Goal: Answer question/provide support: Share knowledge or assist other users

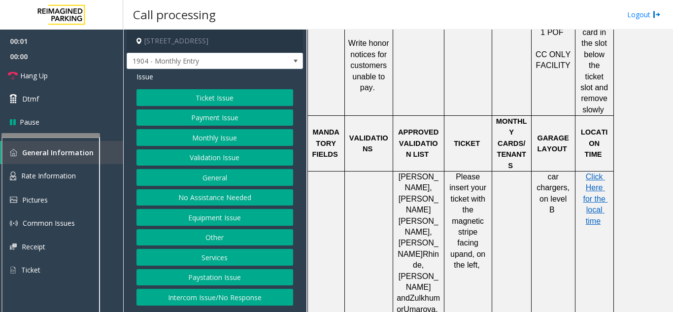
scroll to position [689, 0]
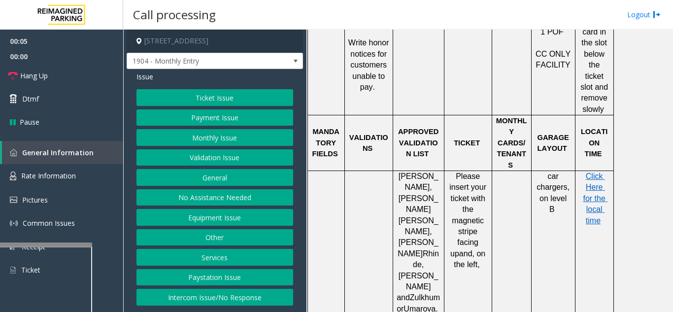
click at [67, 246] on div at bounding box center [43, 244] width 98 height 4
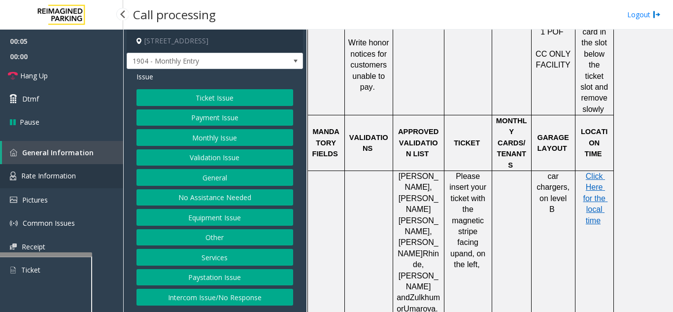
click at [37, 172] on span "Rate Information" at bounding box center [48, 175] width 55 height 9
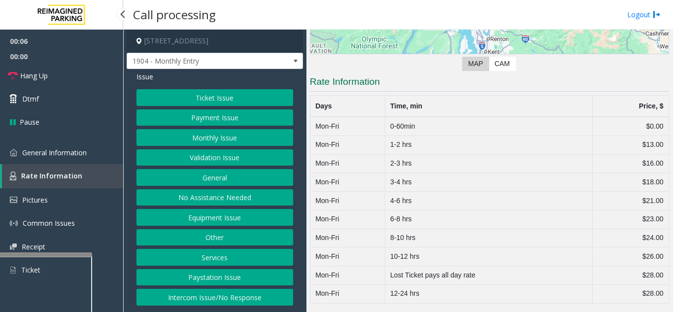
scroll to position [156, 0]
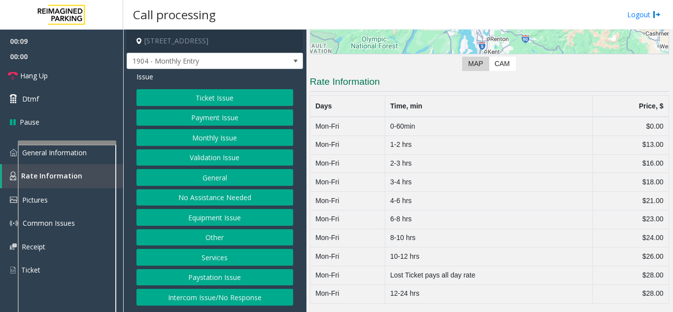
click at [79, 140] on div at bounding box center [67, 142] width 98 height 4
click at [210, 66] on span "1904 - Monthly Entry" at bounding box center [197, 61] width 140 height 16
click at [163, 193] on button "No Assistance Needed" at bounding box center [214, 197] width 157 height 17
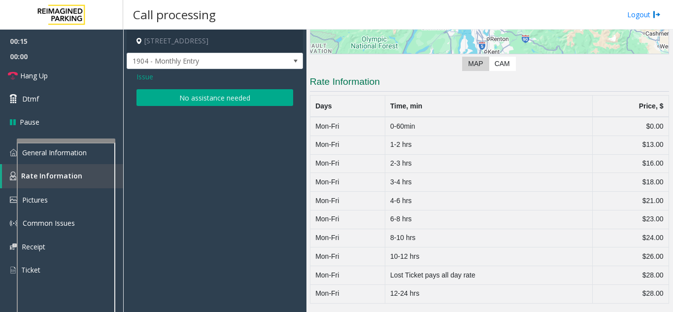
click at [139, 83] on div "Issue No assistance needed" at bounding box center [215, 90] width 176 height 42
click at [141, 80] on span "Issue" at bounding box center [144, 76] width 17 height 10
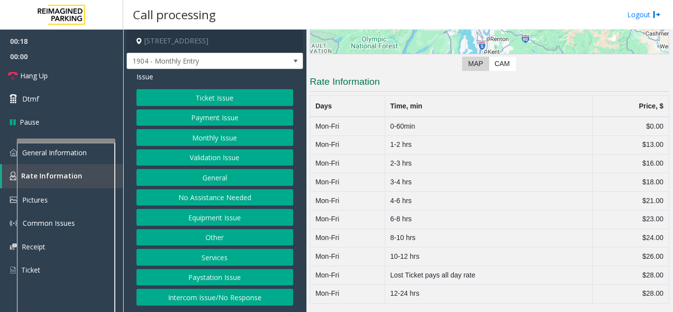
click at [229, 221] on button "Equipment Issue" at bounding box center [214, 217] width 157 height 17
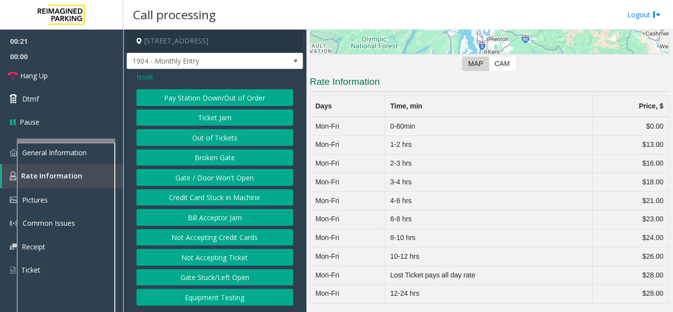
click at [144, 79] on span "Issue" at bounding box center [144, 76] width 17 height 10
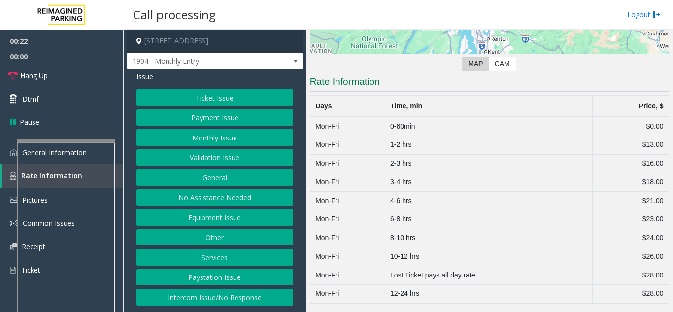
click at [223, 233] on button "Other" at bounding box center [214, 237] width 157 height 17
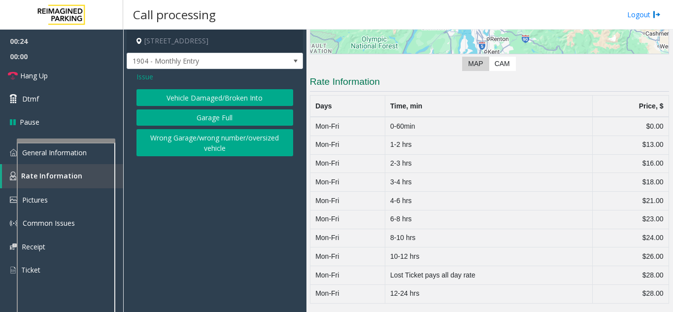
click at [142, 82] on div "Issue Vehicle Damaged/Broken Into Garage Full Wrong Garage/wrong number/oversiz…" at bounding box center [215, 115] width 176 height 92
click at [143, 81] on span "Issue" at bounding box center [144, 76] width 17 height 10
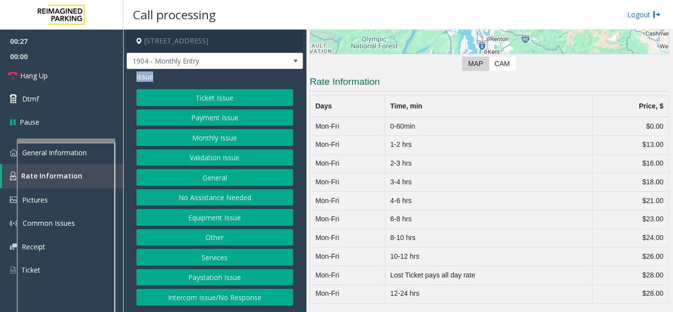
click at [224, 214] on button "Equipment Issue" at bounding box center [214, 217] width 157 height 17
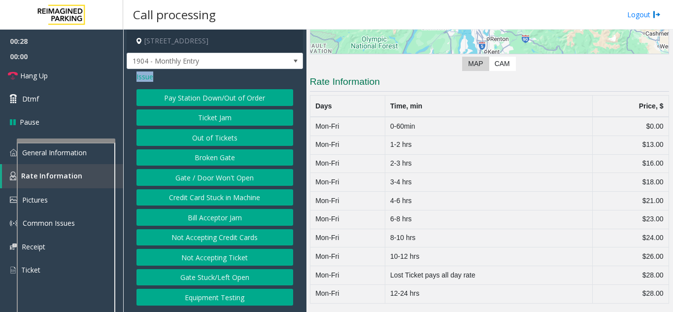
click at [209, 170] on button "Gate / Door Won't Open" at bounding box center [214, 177] width 157 height 17
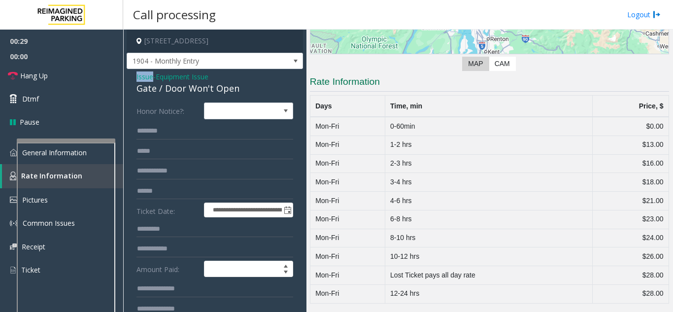
scroll to position [98, 0]
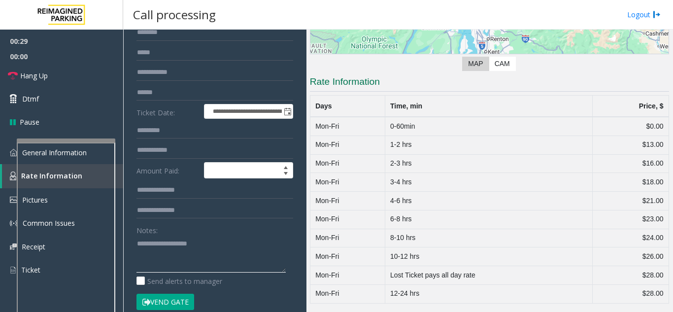
click at [190, 251] on textarea at bounding box center [210, 253] width 149 height 37
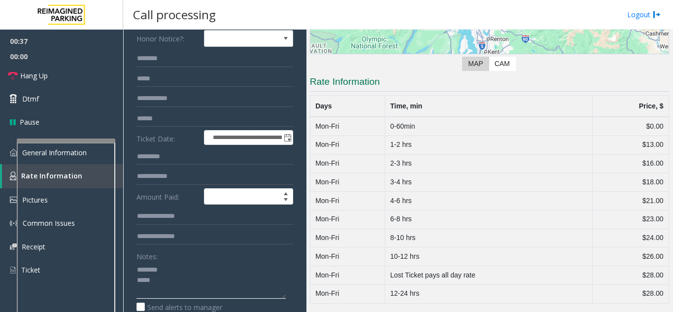
scroll to position [148, 0]
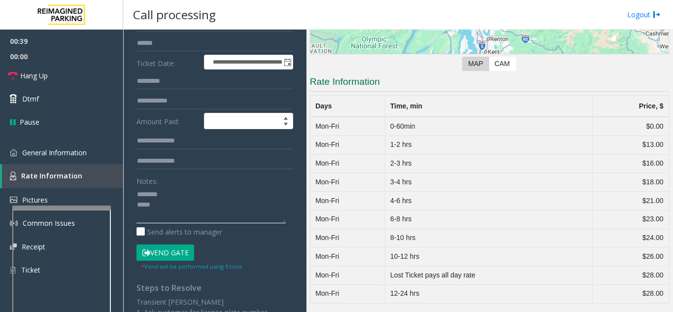
click at [50, 206] on div at bounding box center [61, 207] width 98 height 4
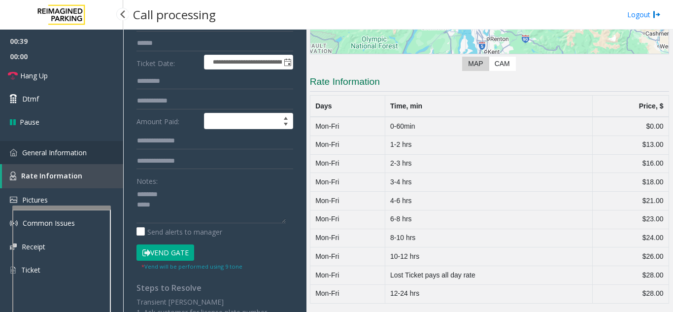
click at [49, 156] on span "General Information" at bounding box center [54, 152] width 65 height 9
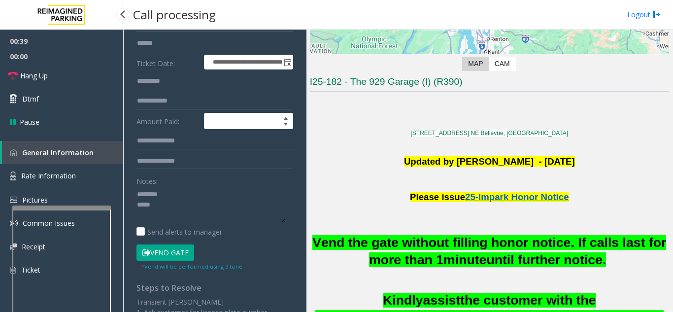
scroll to position [689, 0]
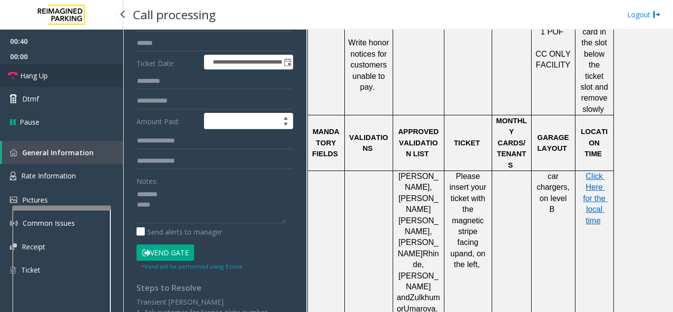
click at [51, 68] on link "Hang Up" at bounding box center [61, 75] width 123 height 23
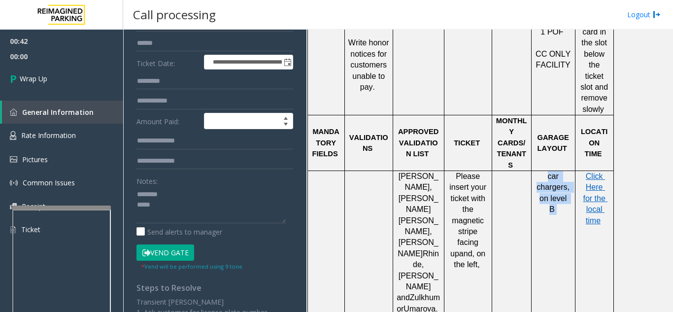
drag, startPoint x: 556, startPoint y: 140, endPoint x: 571, endPoint y: 160, distance: 25.0
copy p "car chargers, on level B"
click at [181, 202] on textarea at bounding box center [210, 204] width 149 height 37
paste textarea "**********"
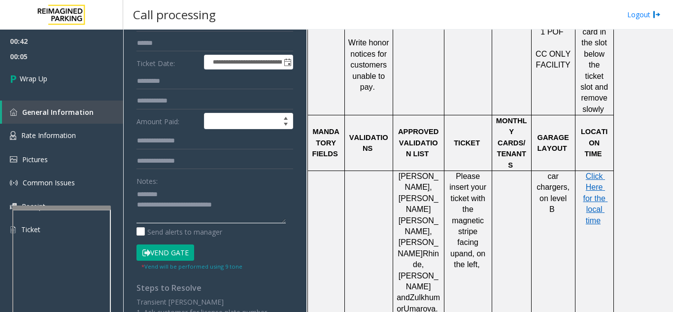
click at [150, 206] on textarea at bounding box center [210, 204] width 149 height 37
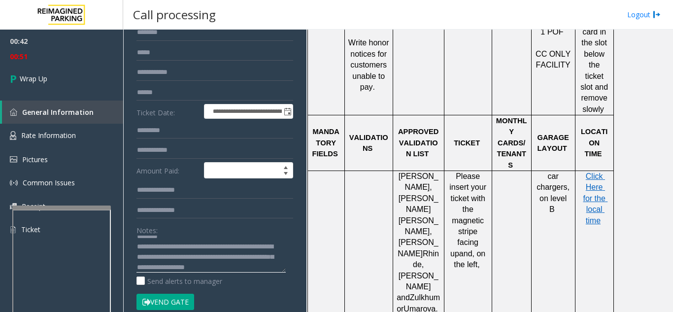
scroll to position [21, 0]
click at [216, 254] on textarea at bounding box center [210, 253] width 149 height 37
click at [164, 246] on textarea at bounding box center [210, 253] width 149 height 37
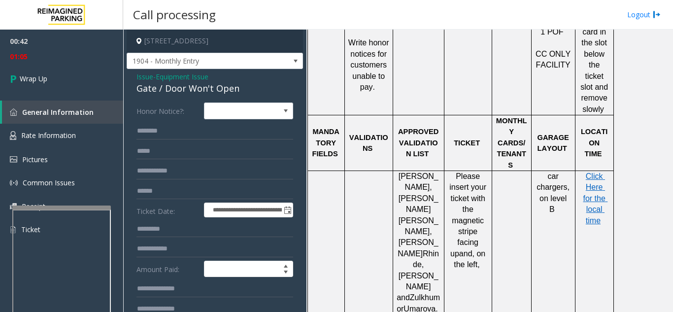
click at [184, 87] on div "Gate / Door Won't Open" at bounding box center [214, 88] width 157 height 13
copy div "Gate / Door Won't Open"
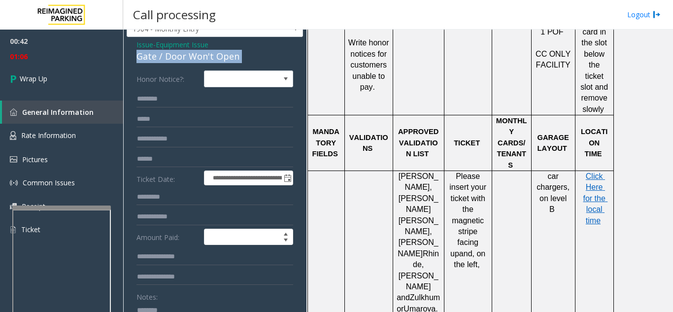
scroll to position [49, 0]
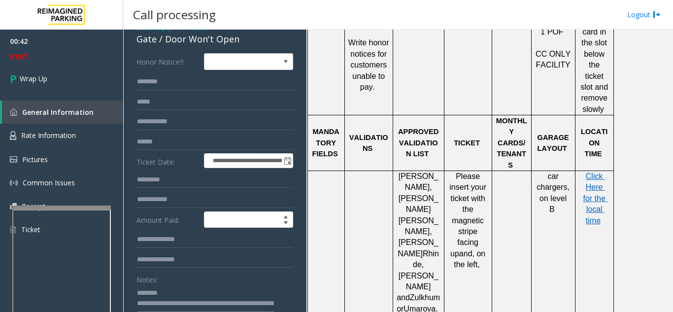
click at [169, 292] on textarea at bounding box center [210, 303] width 149 height 37
paste textarea "**********"
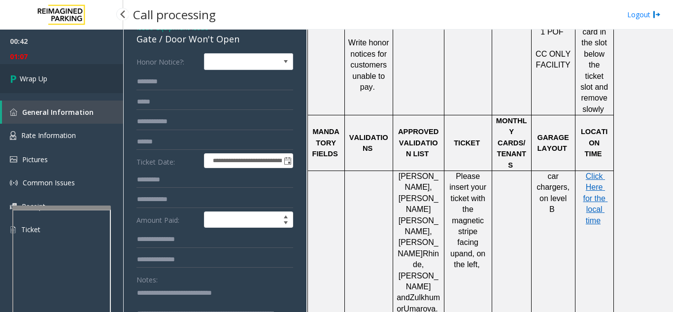
type textarea "**********"
click at [59, 83] on link "Wrap Up" at bounding box center [61, 78] width 123 height 29
